Goal: Check status: Check status

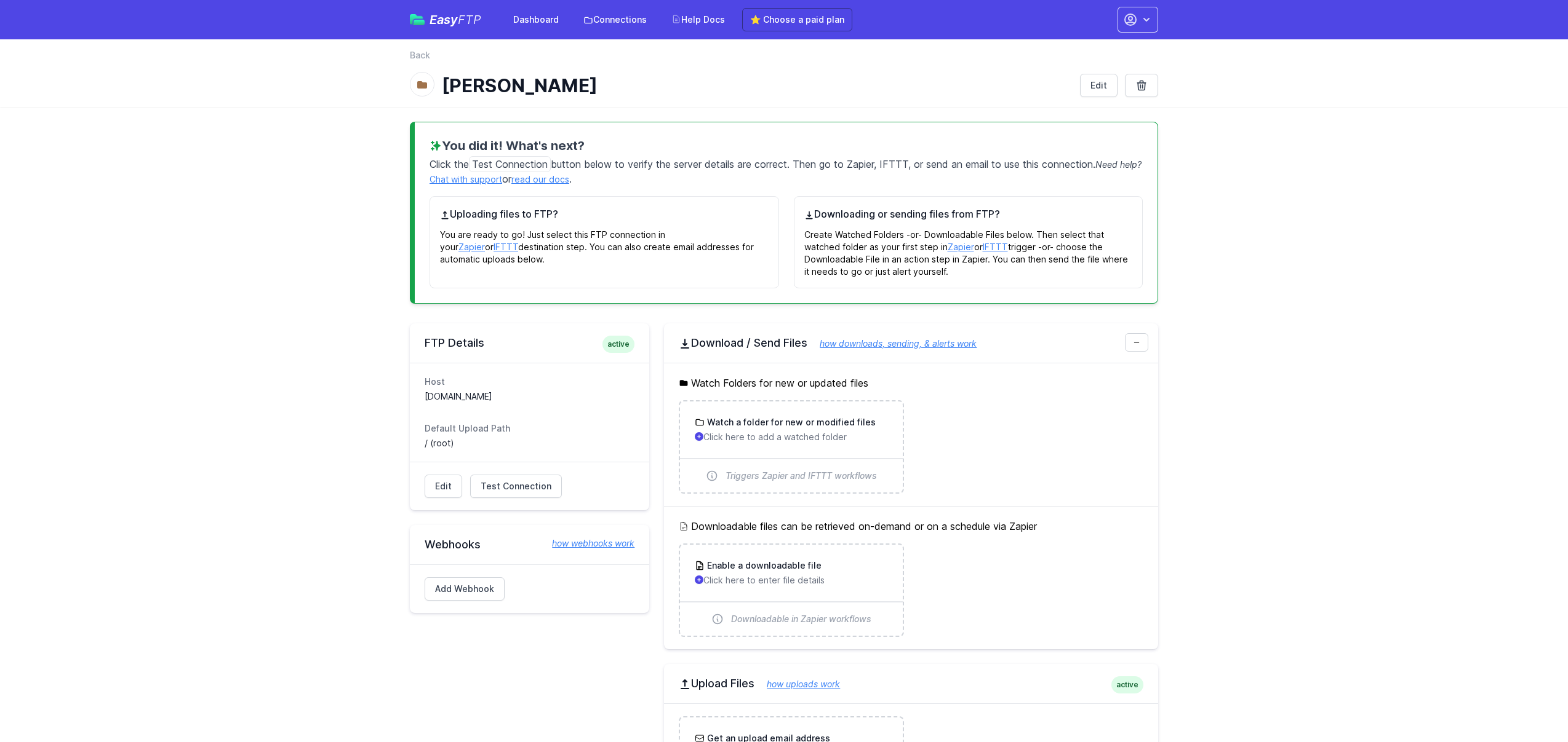
click at [290, 364] on main "You did it! What's next? Click the Test Connection button below to verify the s…" at bounding box center [784, 519] width 1568 height 824
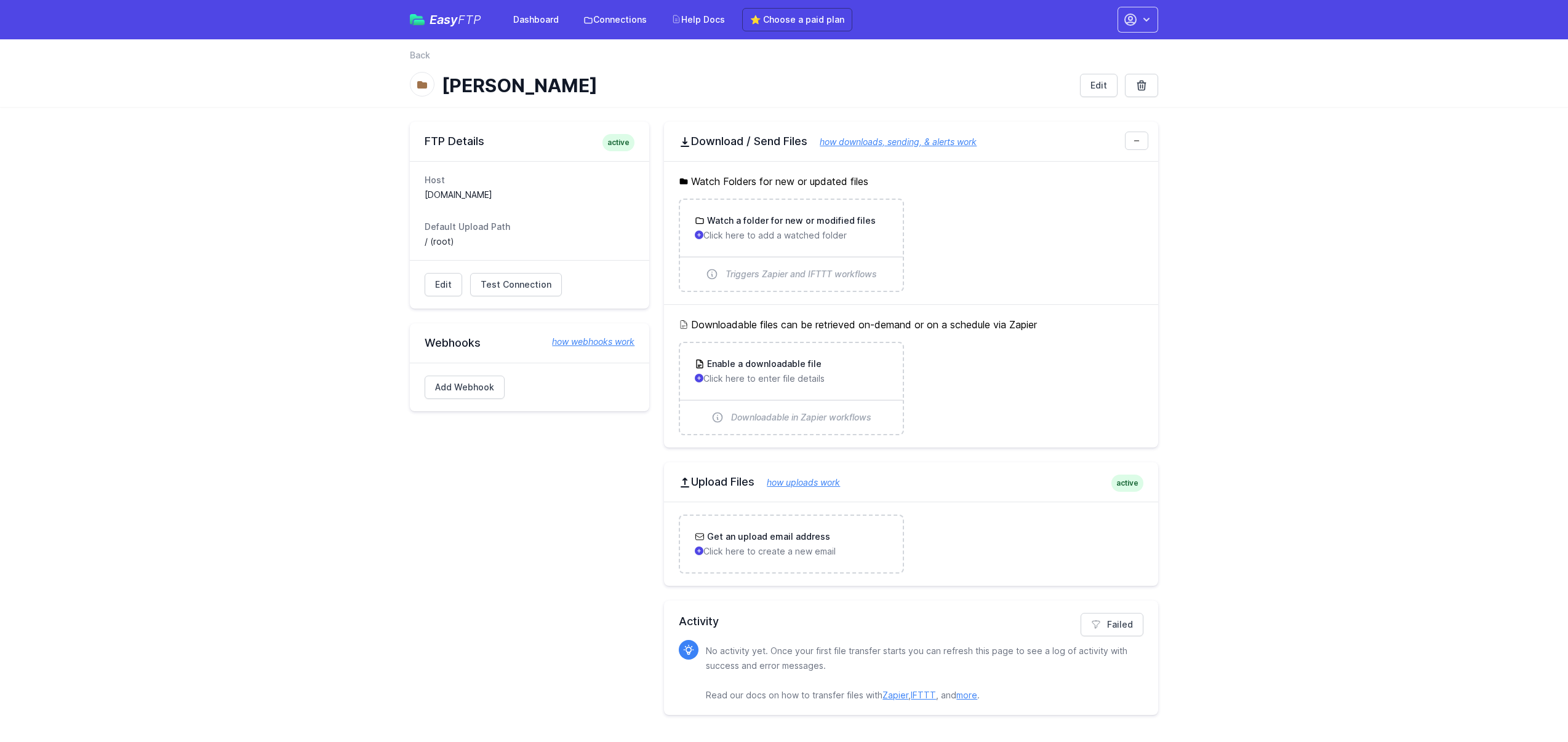
click at [1080, 617] on h2 "Activity" at bounding box center [911, 622] width 464 height 17
click at [1110, 624] on link "Failed" at bounding box center [1112, 625] width 63 height 23
click at [1104, 628] on link "Failed" at bounding box center [1112, 625] width 63 height 23
click at [503, 630] on div "FTP Details active Host [DOMAIN_NAME] Default Upload Path / (root) Edit Test Co…" at bounding box center [530, 419] width 239 height 593
click at [532, 290] on span "Test Connection" at bounding box center [515, 285] width 70 height 12
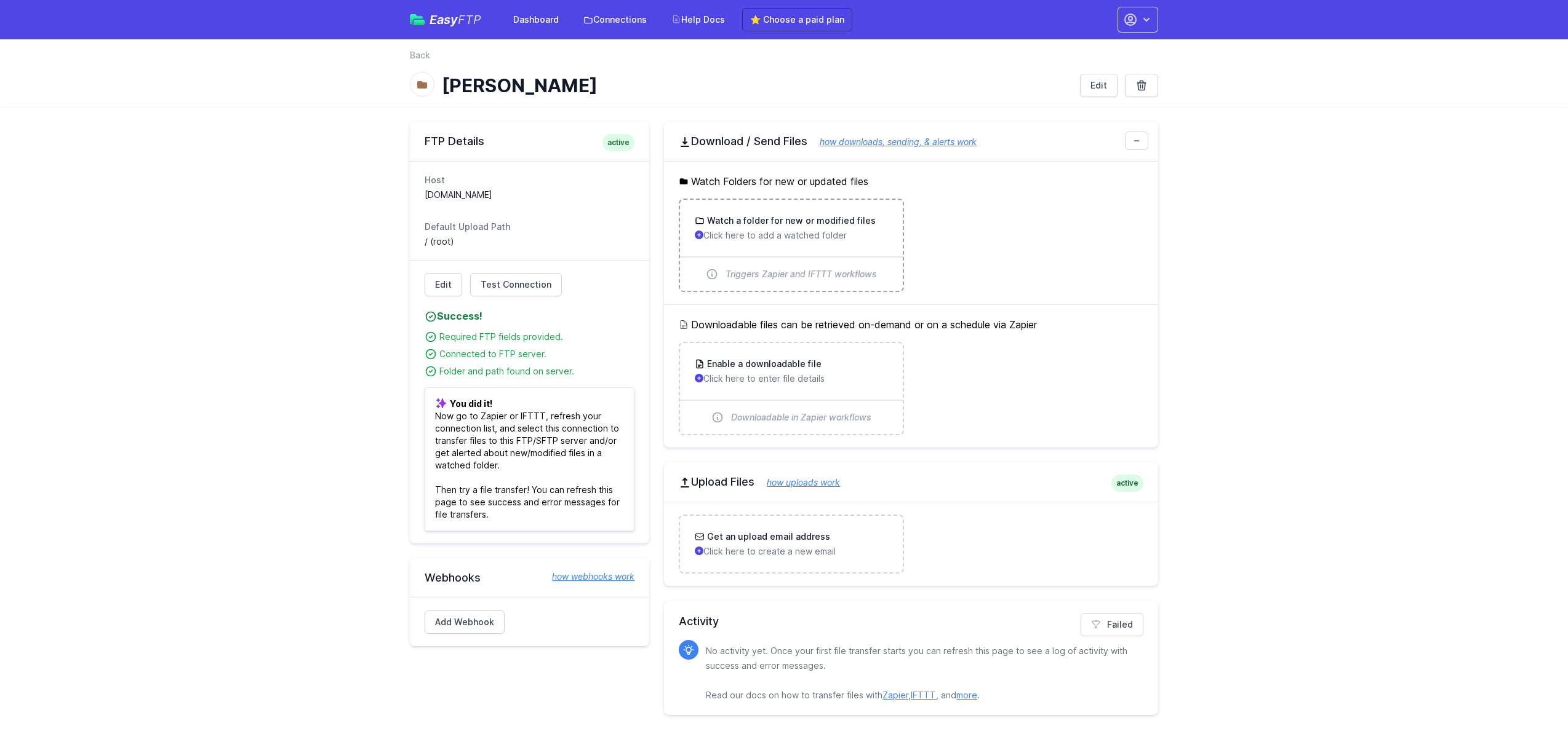
click at [738, 233] on p "Click here to add a watched folder" at bounding box center [791, 235] width 192 height 12
